Goal: Transaction & Acquisition: Purchase product/service

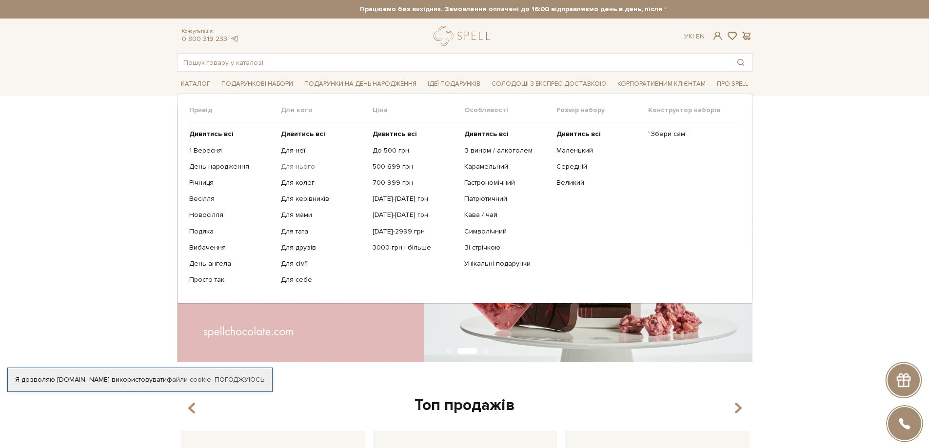
click at [297, 168] on link "Для нього" at bounding box center [323, 166] width 84 height 9
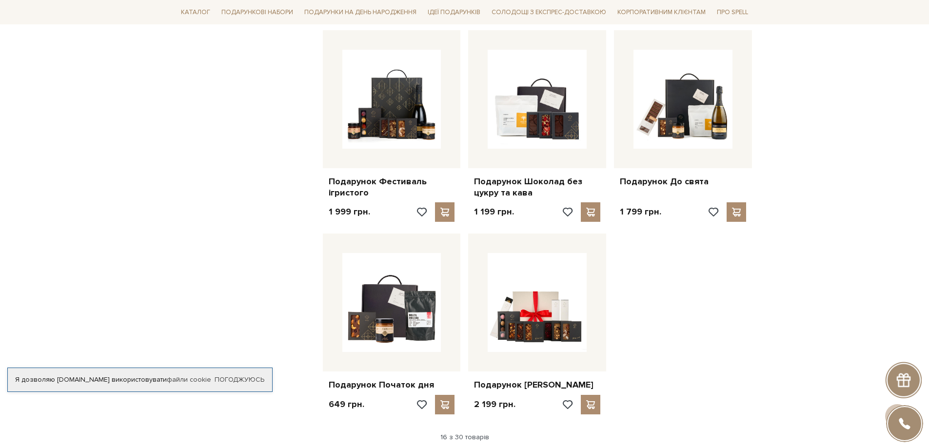
scroll to position [1073, 0]
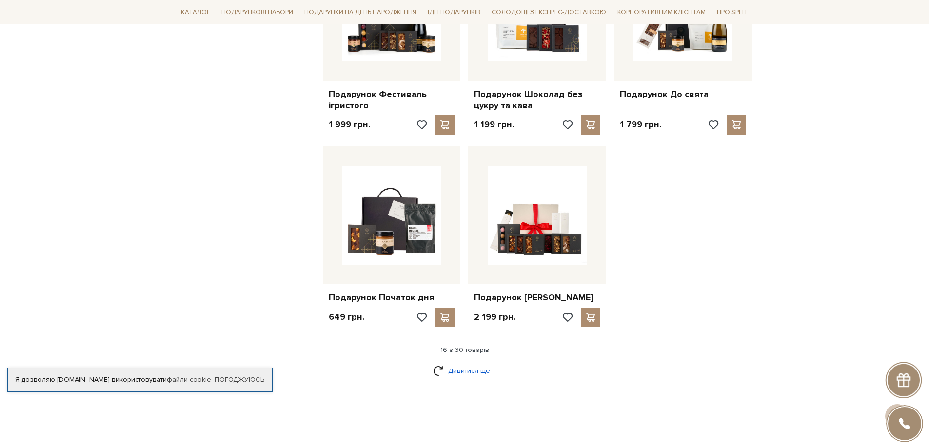
click at [461, 362] on link "Дивитися ще" at bounding box center [464, 370] width 63 height 17
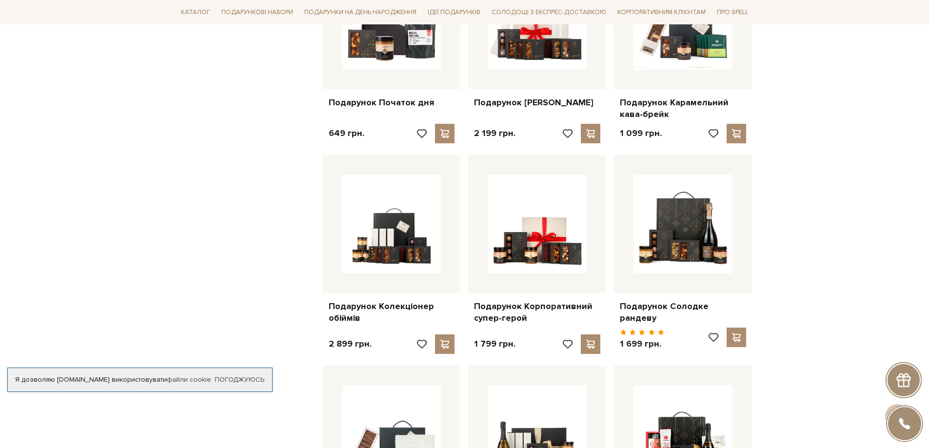
scroll to position [1512, 0]
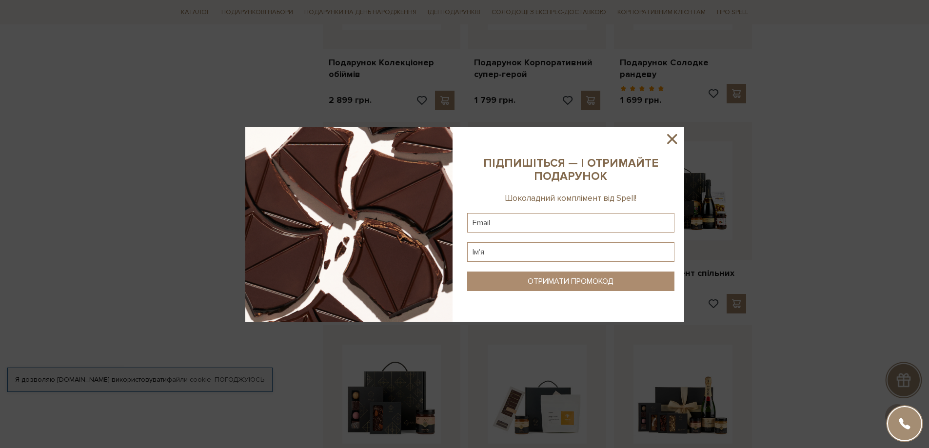
click at [667, 141] on icon at bounding box center [672, 139] width 17 height 17
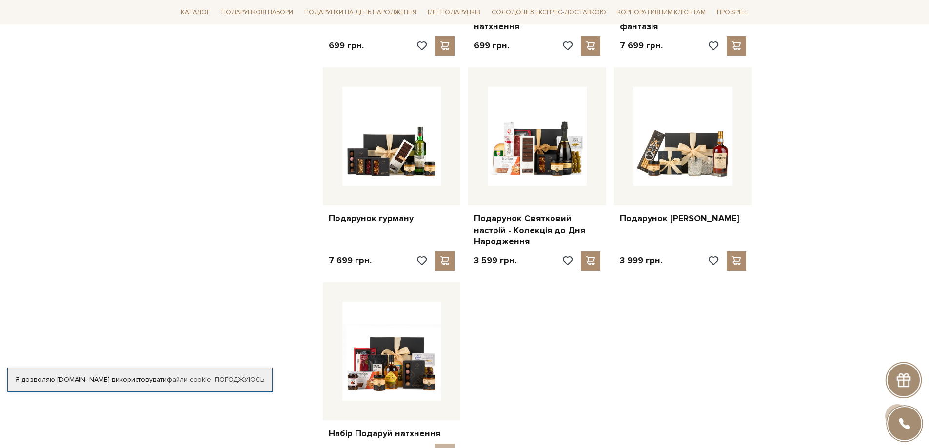
scroll to position [1951, 0]
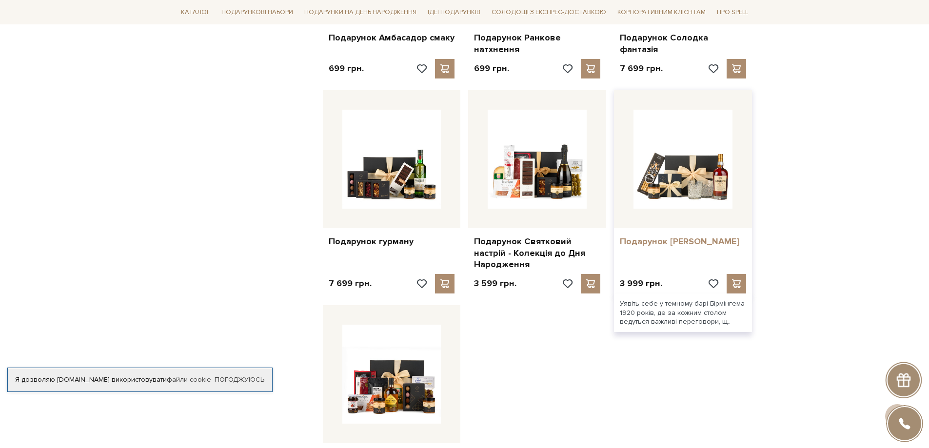
click at [688, 236] on link "Подарунок [PERSON_NAME]" at bounding box center [683, 241] width 126 height 11
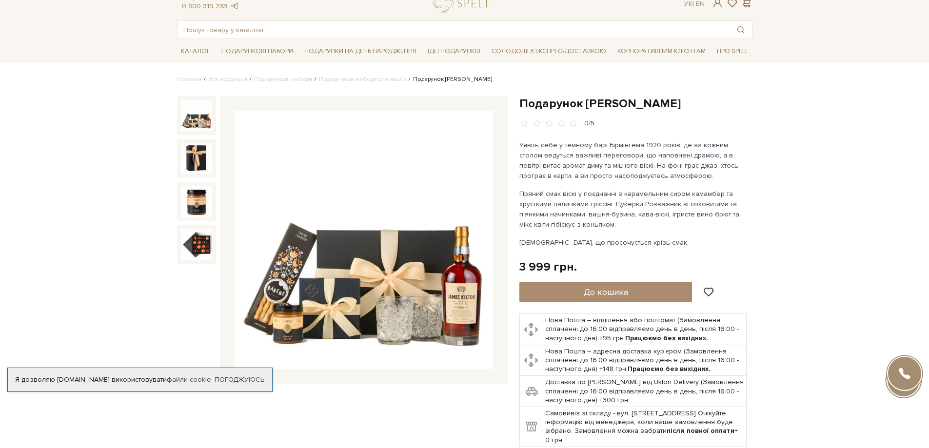
scroll to position [49, 0]
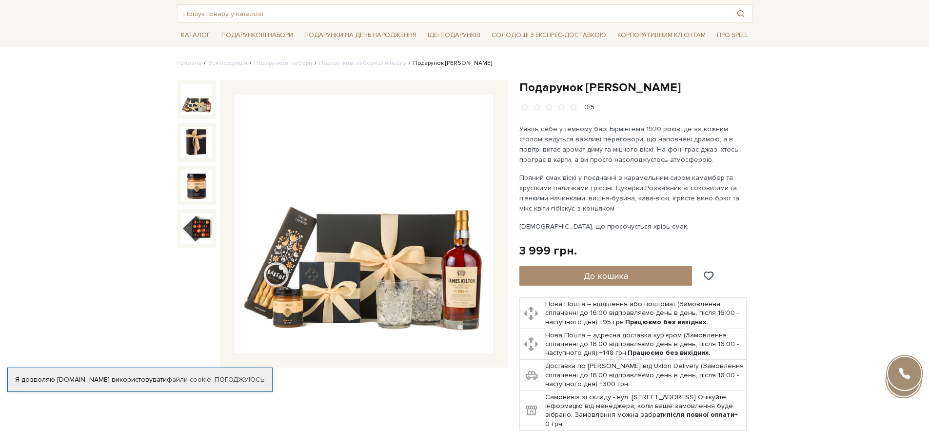
click at [434, 289] on img at bounding box center [364, 224] width 258 height 258
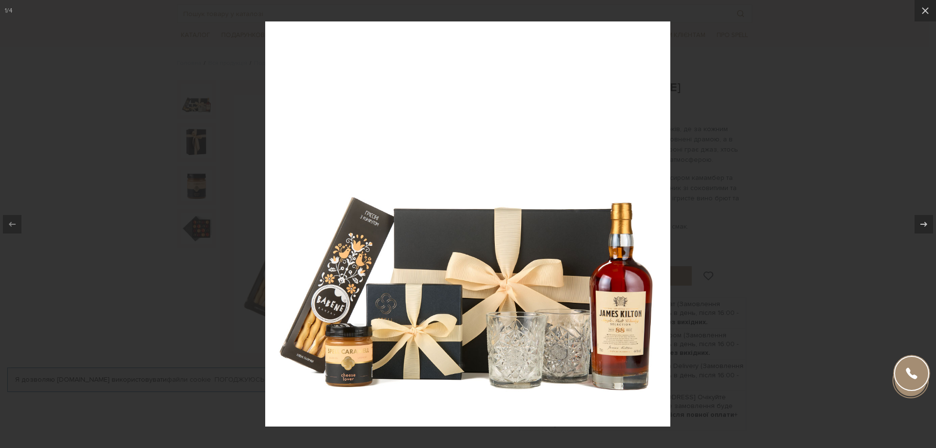
click at [759, 263] on div at bounding box center [468, 224] width 936 height 448
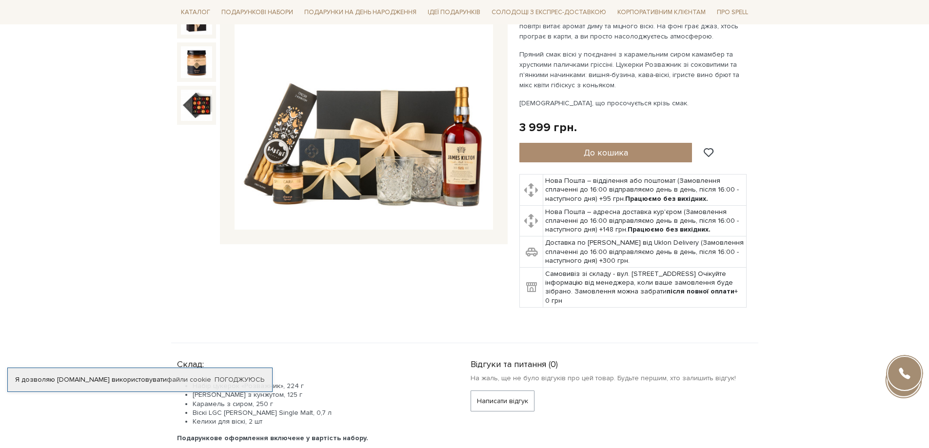
scroll to position [341, 0]
